Goal: Find specific fact: Find specific fact

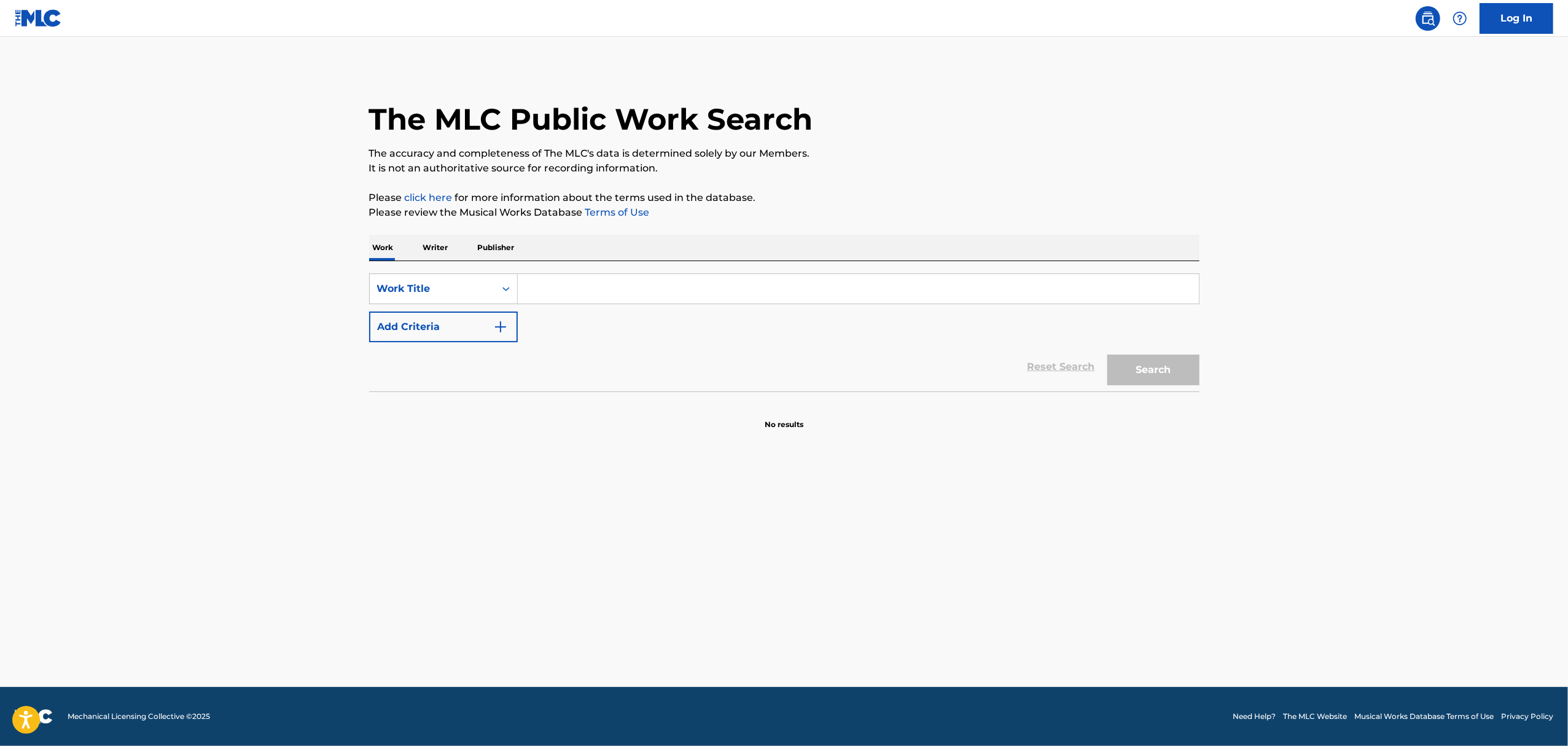
click at [586, 297] on input "Search Form" at bounding box center [858, 289] width 681 height 29
paste input "You DJ, I’ll Drive"
type input "You DJ, I’ll Drive"
click at [1108, 354] on button "Search" at bounding box center [1153, 369] width 92 height 31
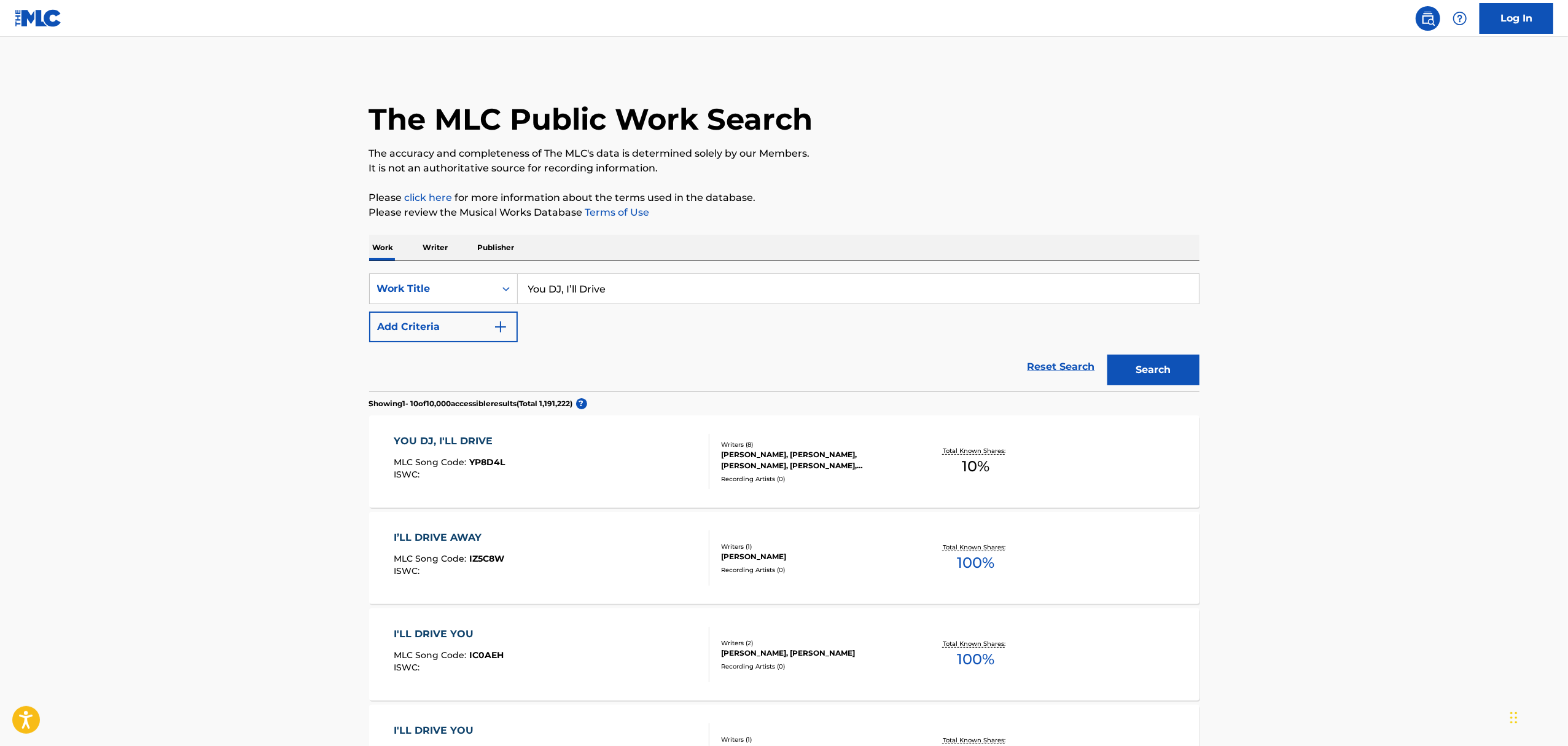
click at [900, 475] on div "Recording Artists ( 0 )" at bounding box center [814, 479] width 185 height 9
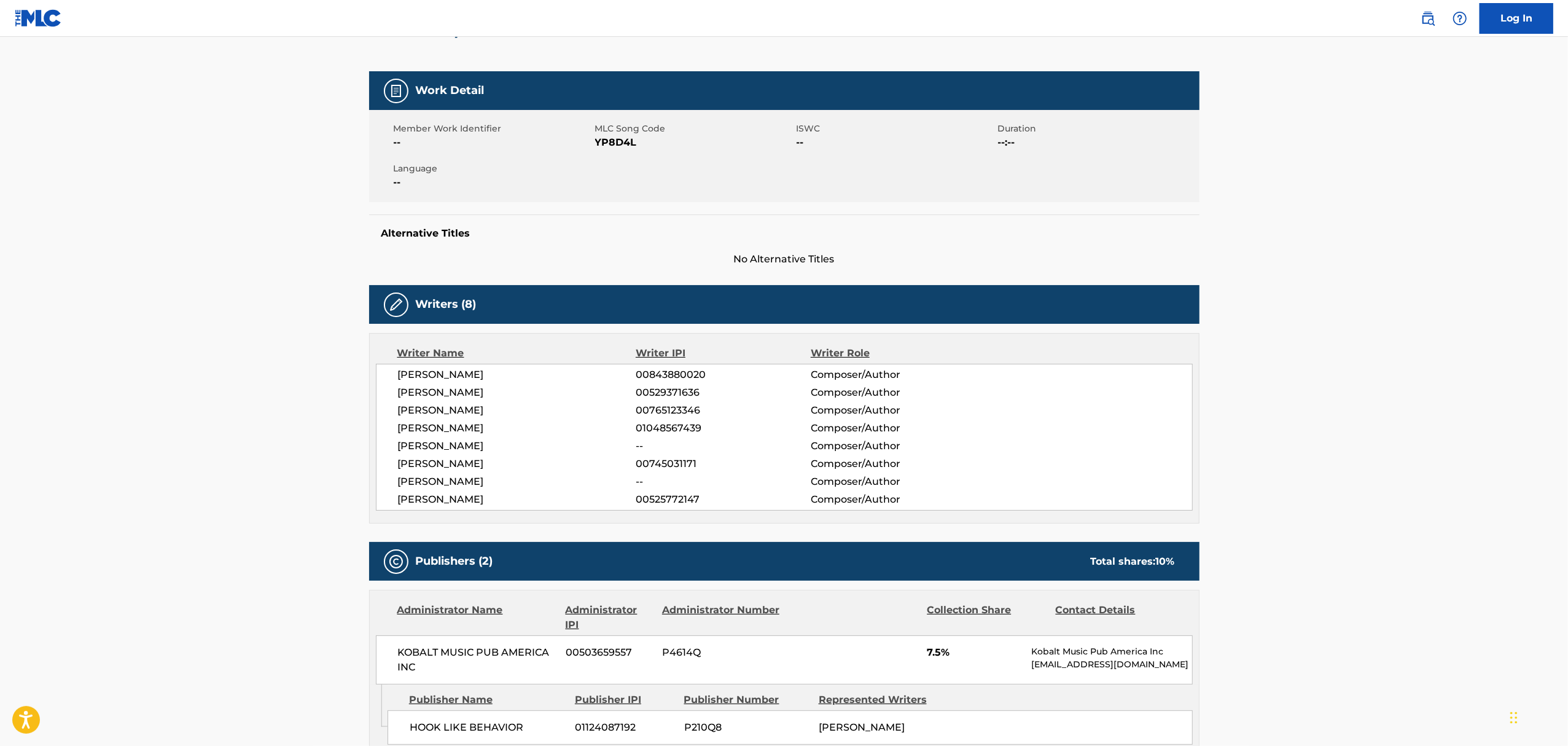
scroll to position [117, 0]
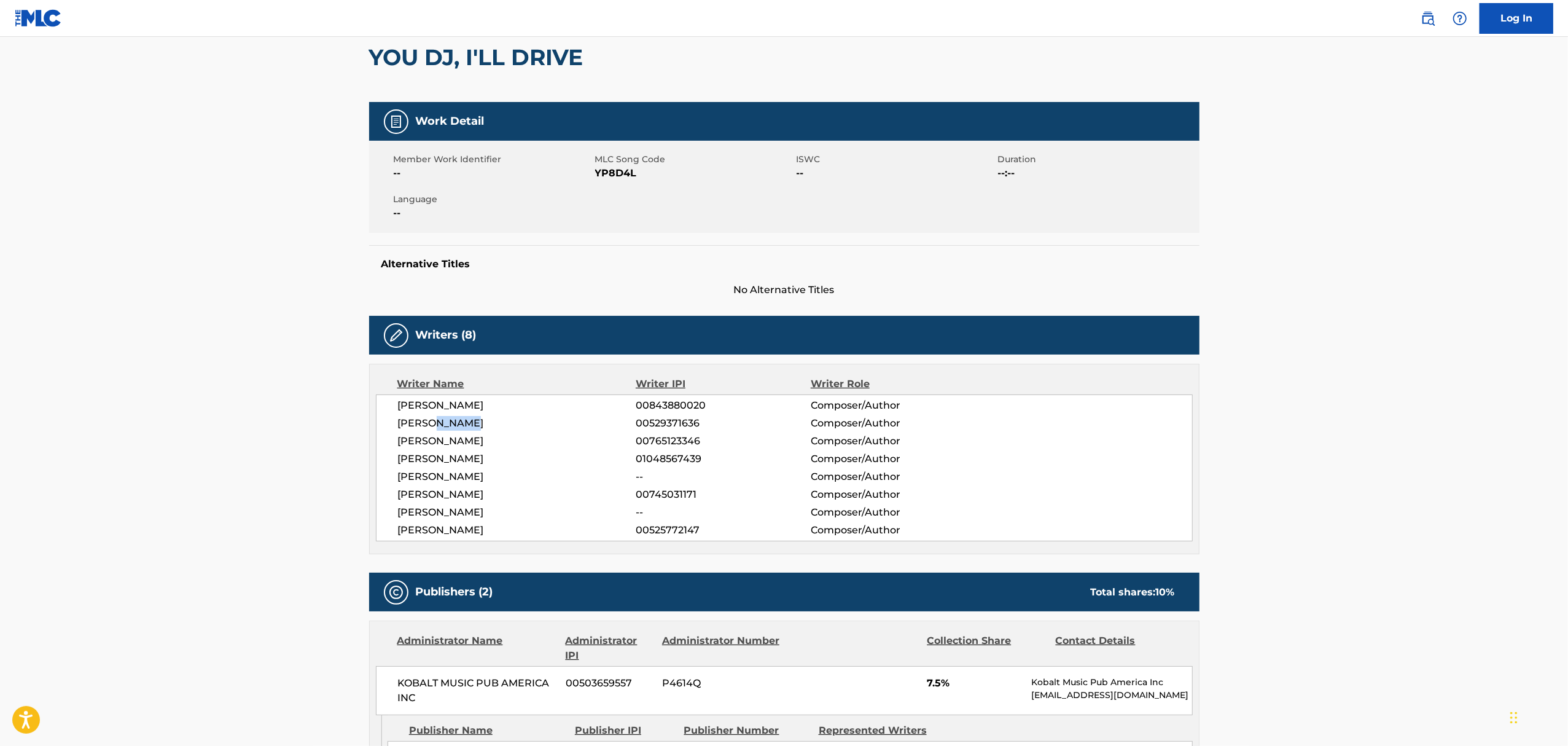
drag, startPoint x: 483, startPoint y: 423, endPoint x: 435, endPoint y: 423, distance: 48.0
click at [435, 423] on span "[PERSON_NAME]" at bounding box center [517, 423] width 239 height 15
copy span "DERULO"
